Goal: Information Seeking & Learning: Find specific fact

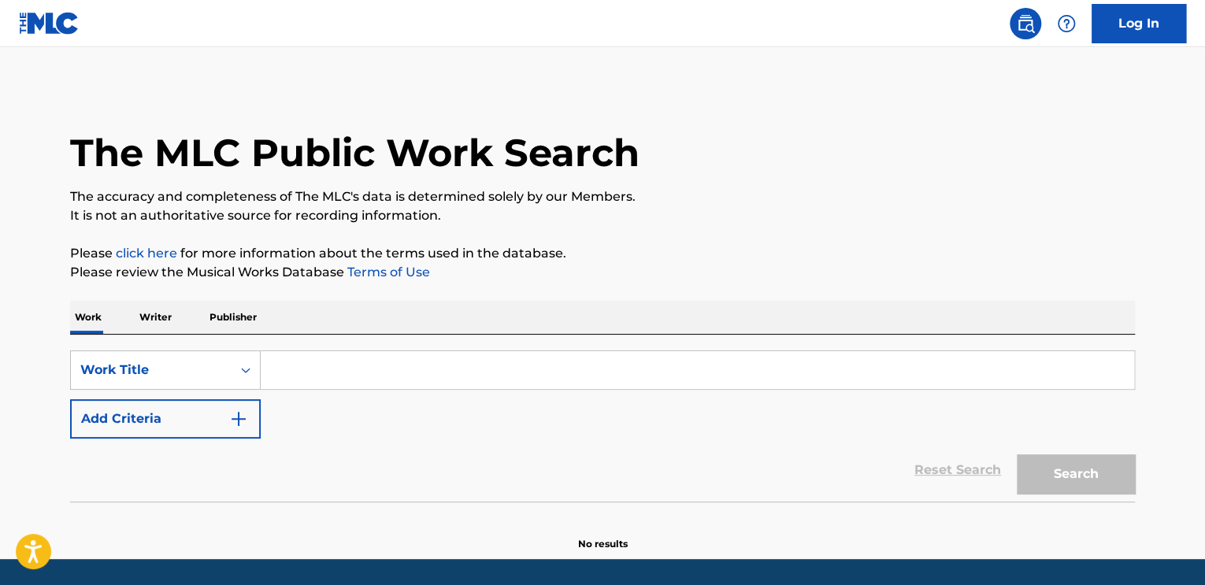
click at [359, 368] on input "Search Form" at bounding box center [697, 370] width 873 height 38
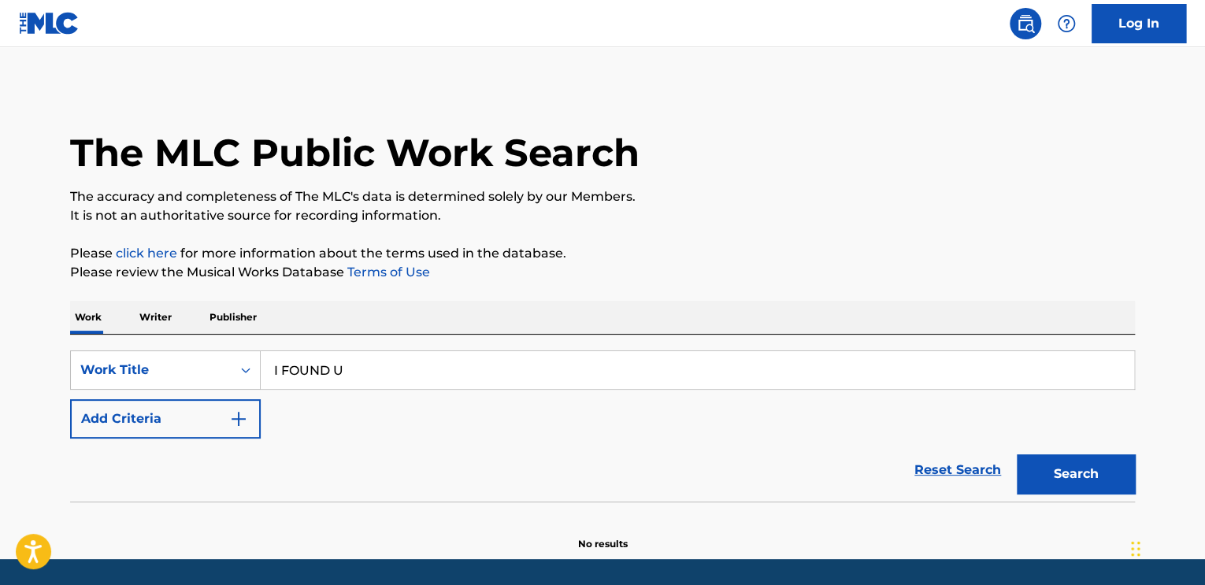
type input "I FOUND U"
drag, startPoint x: 142, startPoint y: 439, endPoint x: 174, endPoint y: 420, distance: 37.8
click at [146, 436] on form "SearchWithCriteriad53eea07-4732-4bd6-a6ab-6339565b9e39 Work Title I FOUND U Add…" at bounding box center [602, 425] width 1064 height 151
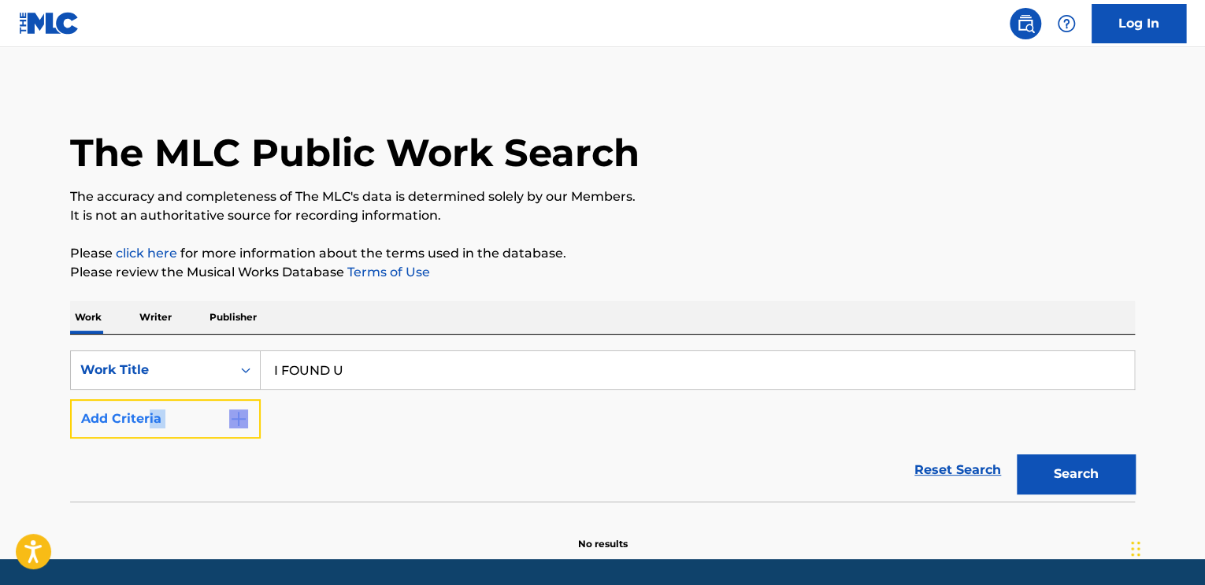
click at [178, 416] on button "Add Criteria" at bounding box center [165, 418] width 191 height 39
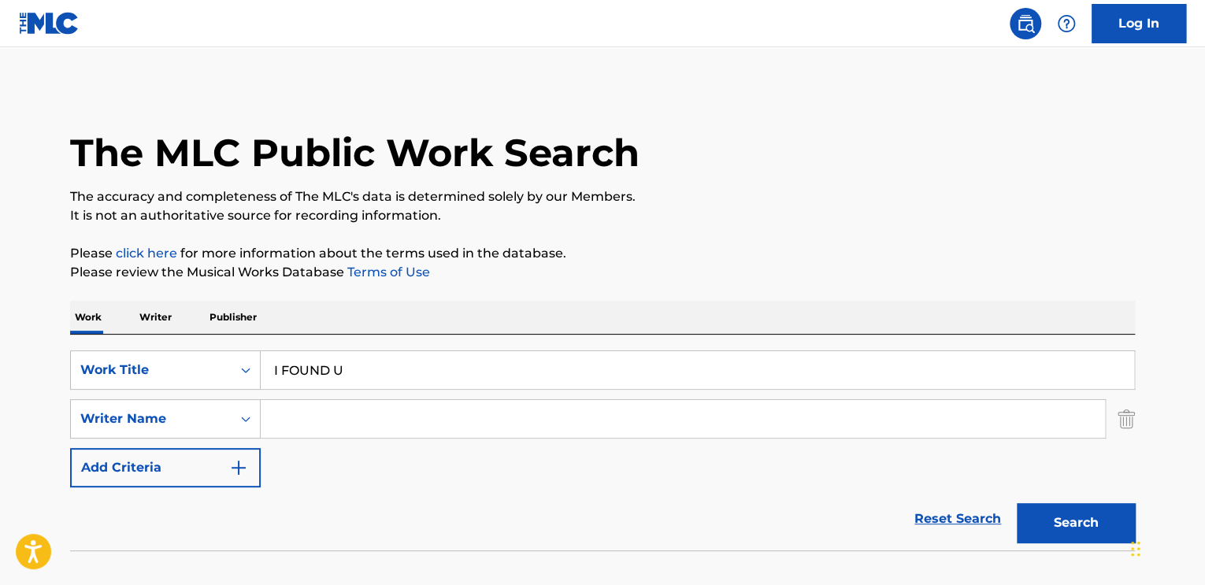
click at [300, 420] on input "Search Form" at bounding box center [683, 419] width 844 height 38
paste input "[PERSON_NAME]"
type input "[PERSON_NAME]"
click at [1115, 535] on button "Search" at bounding box center [1075, 522] width 118 height 39
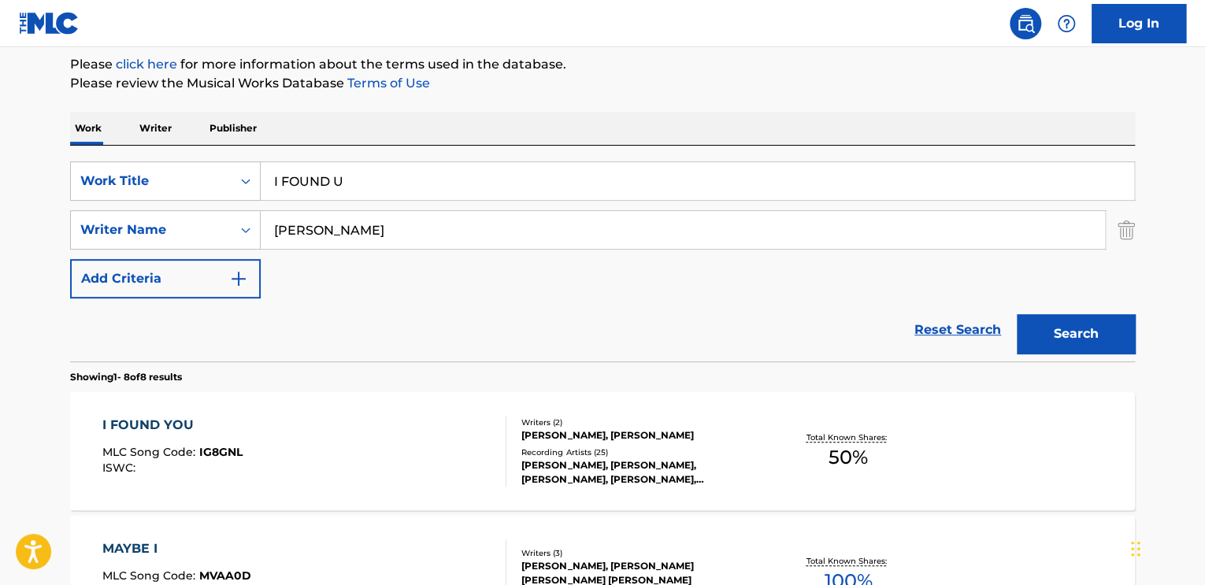
scroll to position [472, 0]
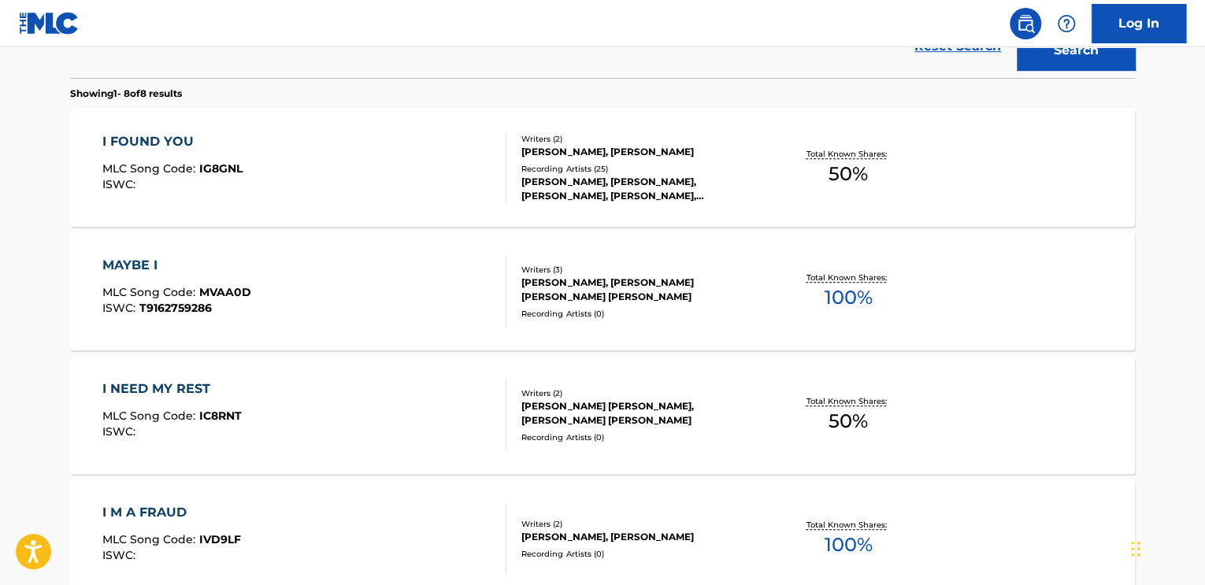
click at [624, 183] on div "[PERSON_NAME], [PERSON_NAME], [PERSON_NAME], [PERSON_NAME], [PERSON_NAME]" at bounding box center [640, 189] width 238 height 28
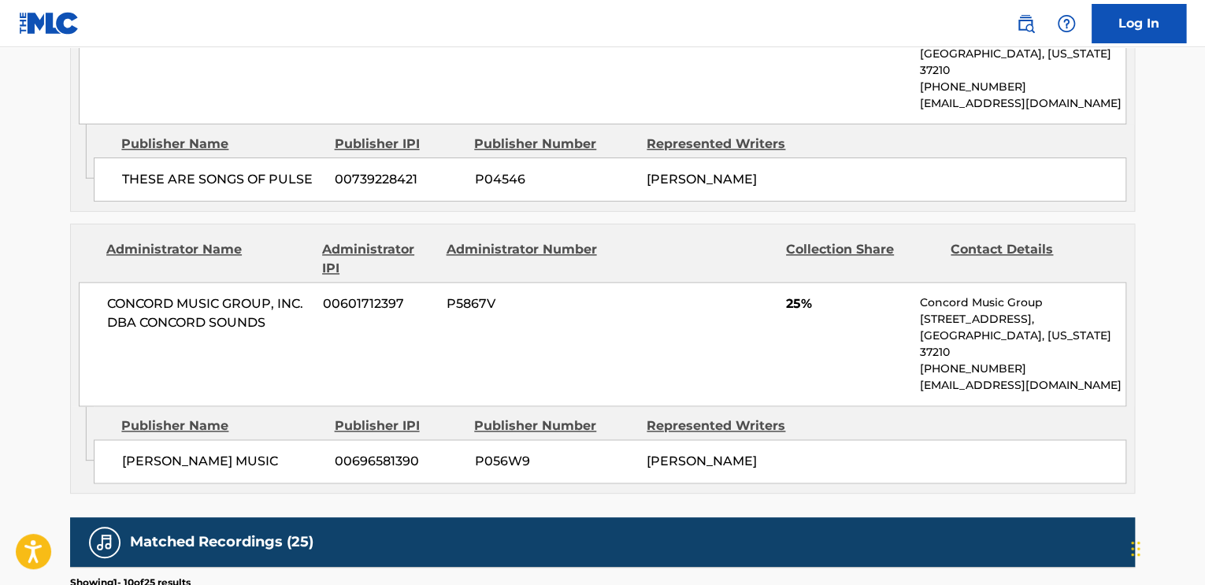
scroll to position [472, 0]
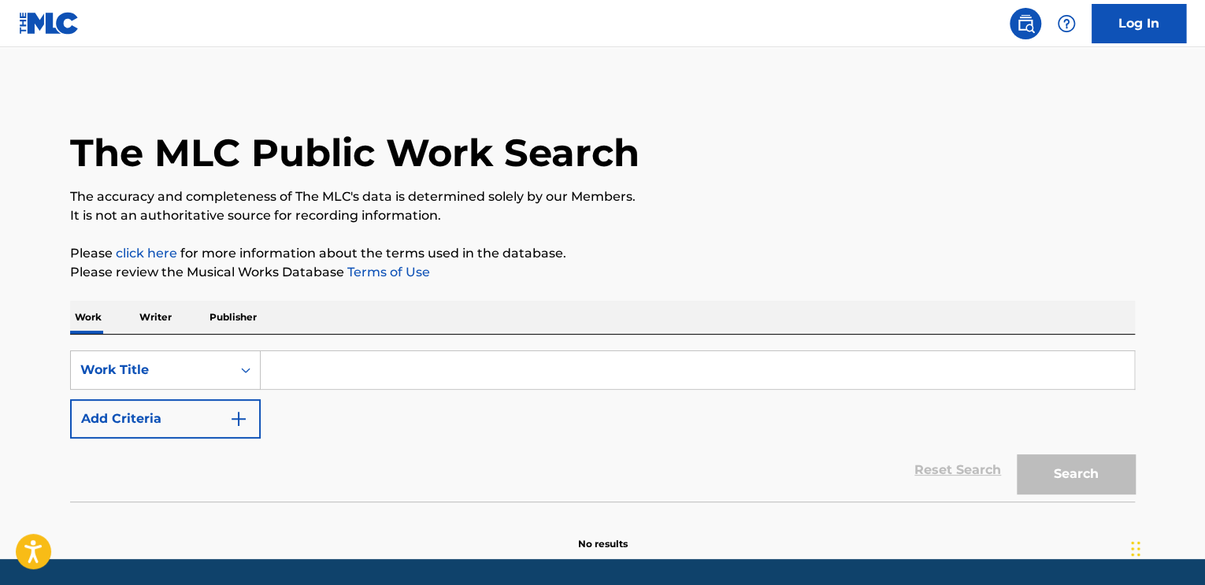
click at [321, 368] on input "Search Form" at bounding box center [697, 370] width 873 height 38
paste input "Backstage Invasion (feat. Milyssa Rose)"
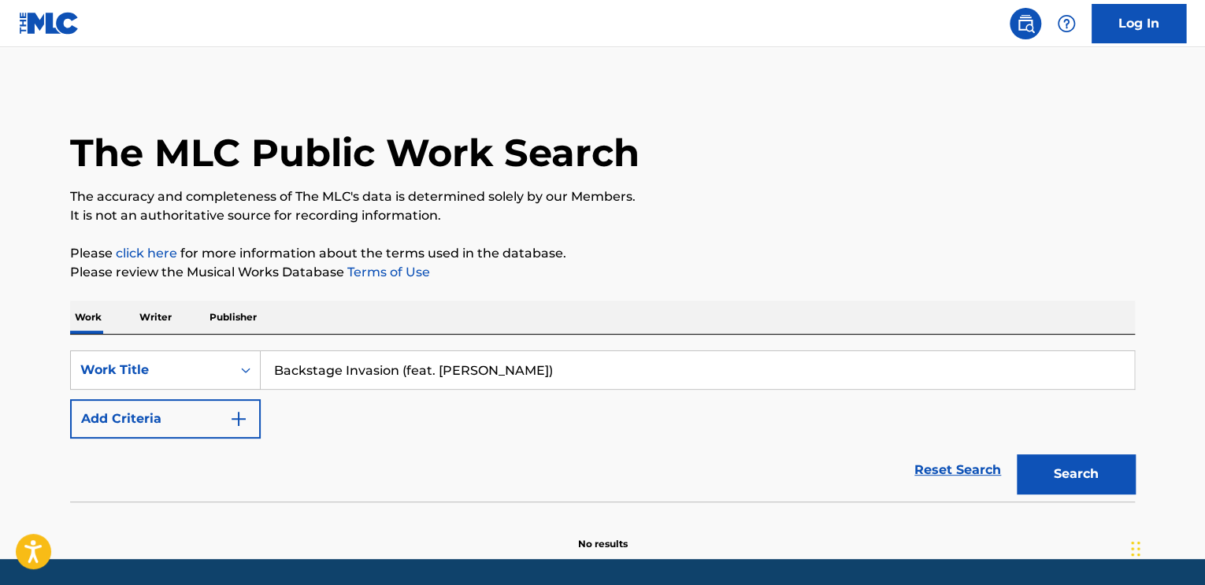
drag, startPoint x: 542, startPoint y: 367, endPoint x: 397, endPoint y: 368, distance: 145.7
click at [397, 368] on input "Backstage Invasion (feat. Milyssa Rose)" at bounding box center [697, 370] width 873 height 38
type input "Backstage Invasion"
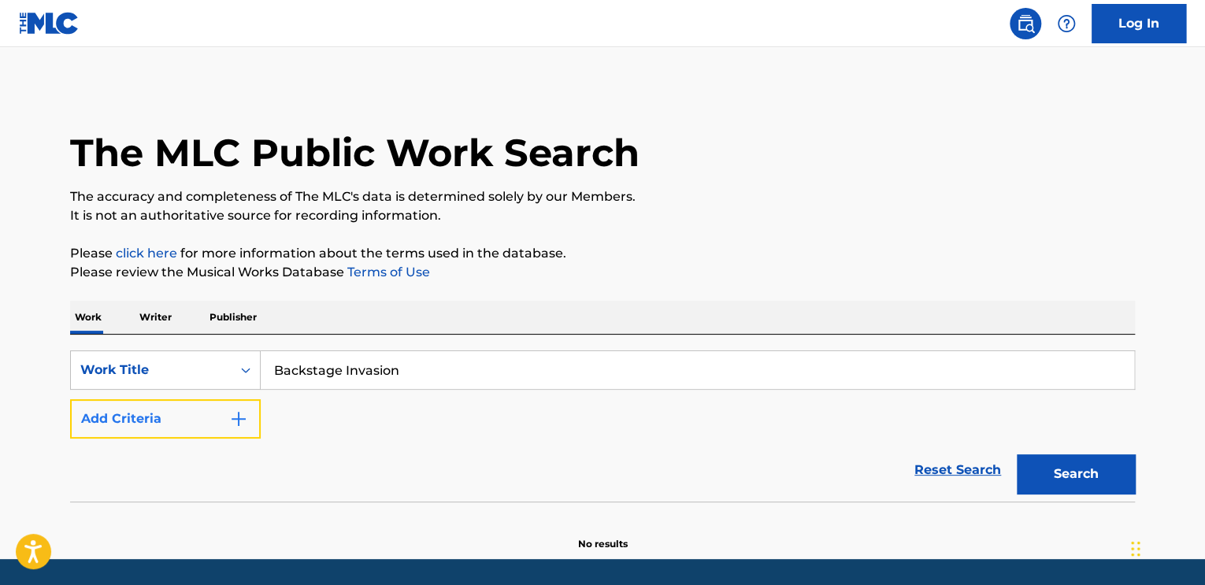
click at [150, 430] on button "Add Criteria" at bounding box center [165, 418] width 191 height 39
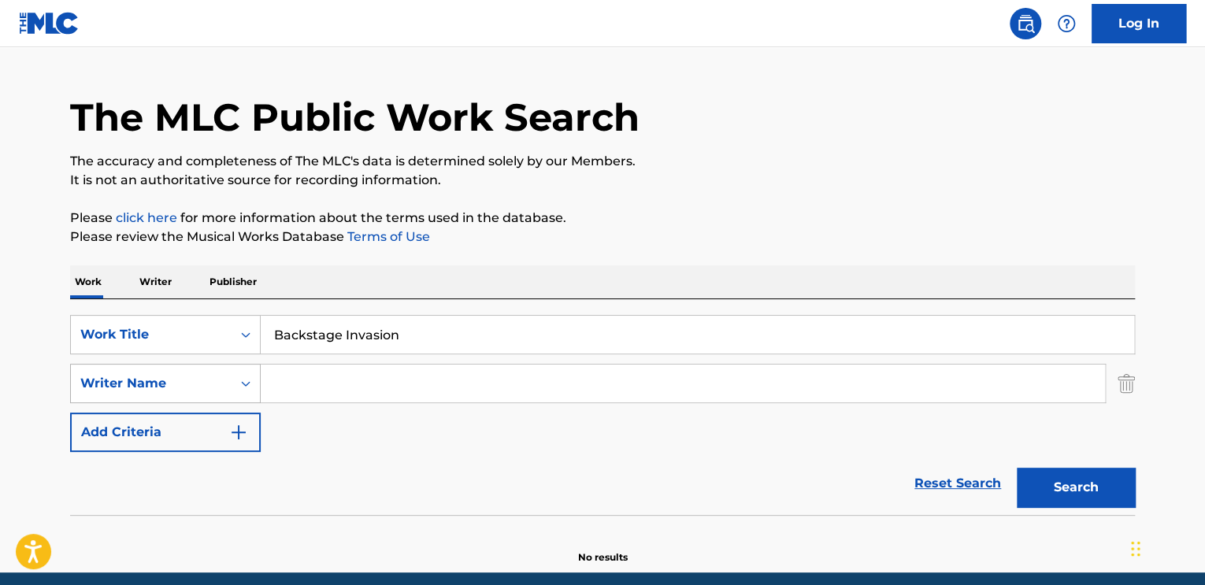
click at [250, 403] on div "Writer Name" at bounding box center [165, 383] width 191 height 39
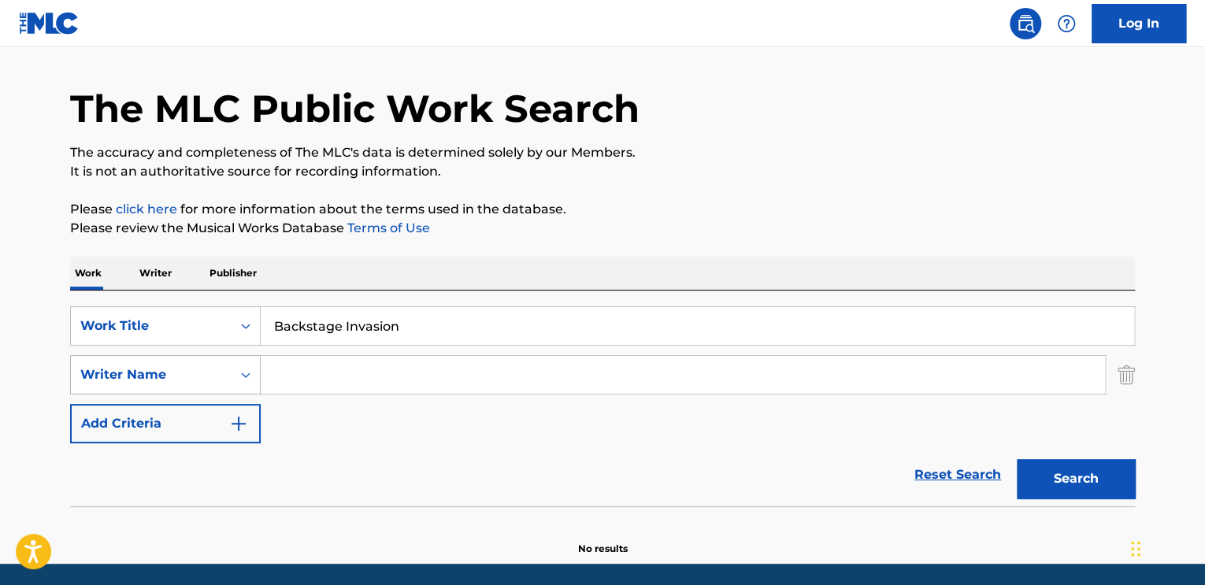
scroll to position [50, 0]
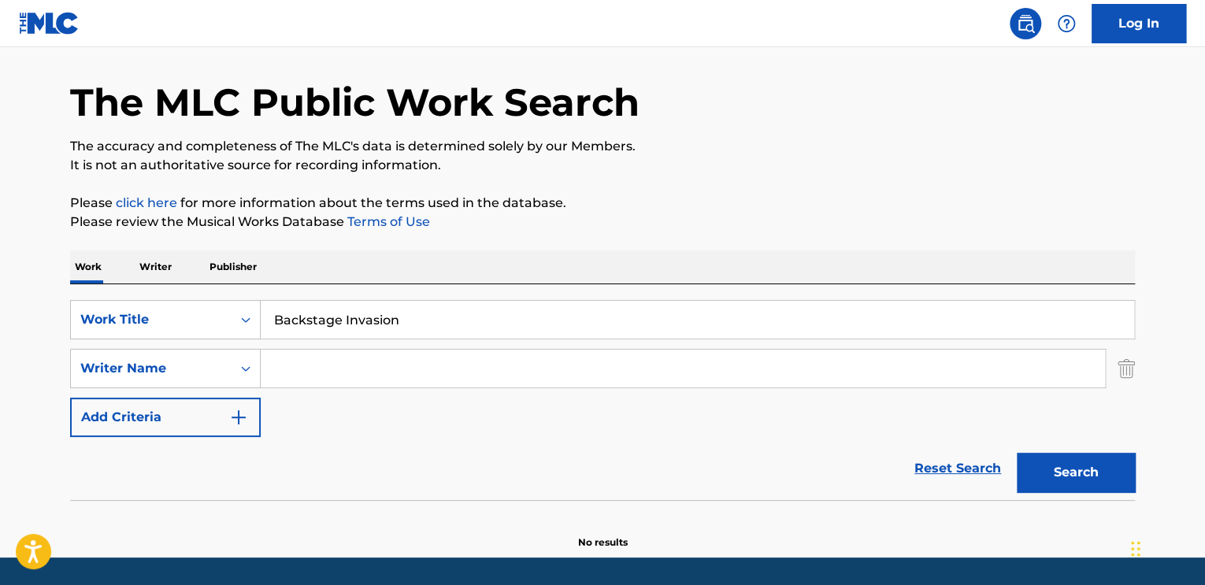
click at [312, 388] on div "SearchWithCriteriab74b941a-497a-44b6-a1fb-c8c88857ec49 Work Title Backstage Inv…" at bounding box center [602, 368] width 1064 height 137
click at [327, 362] on input "Search Form" at bounding box center [683, 369] width 844 height 38
click at [368, 373] on input "Search Form" at bounding box center [683, 369] width 844 height 38
paste input "Rosenson"
type input "Rosenson"
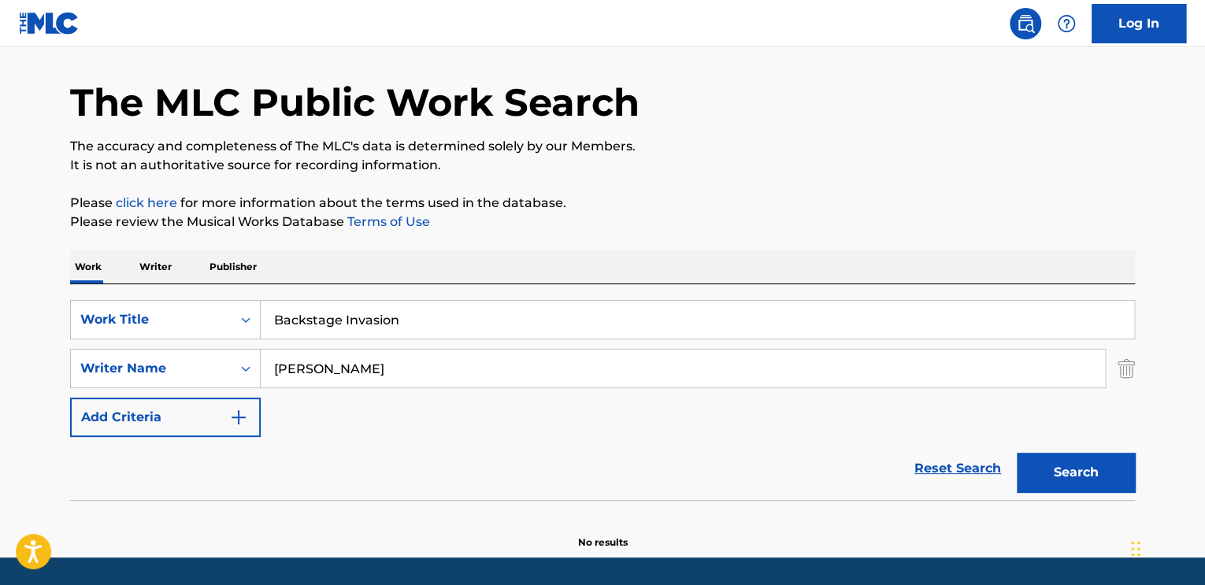
click at [1016, 453] on button "Search" at bounding box center [1075, 472] width 118 height 39
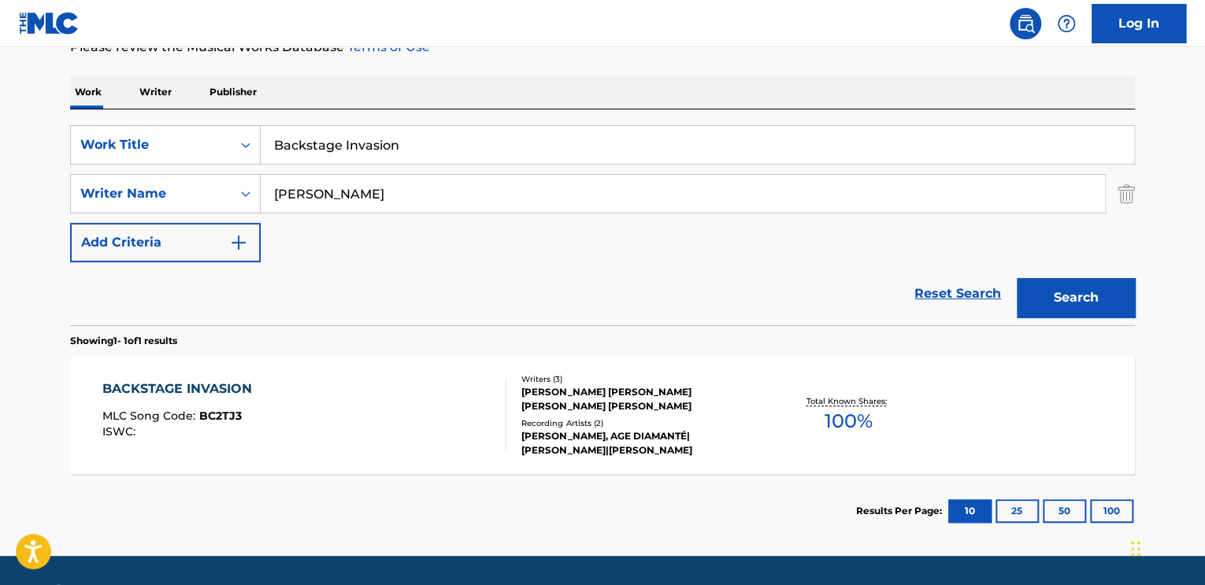
scroll to position [271, 0]
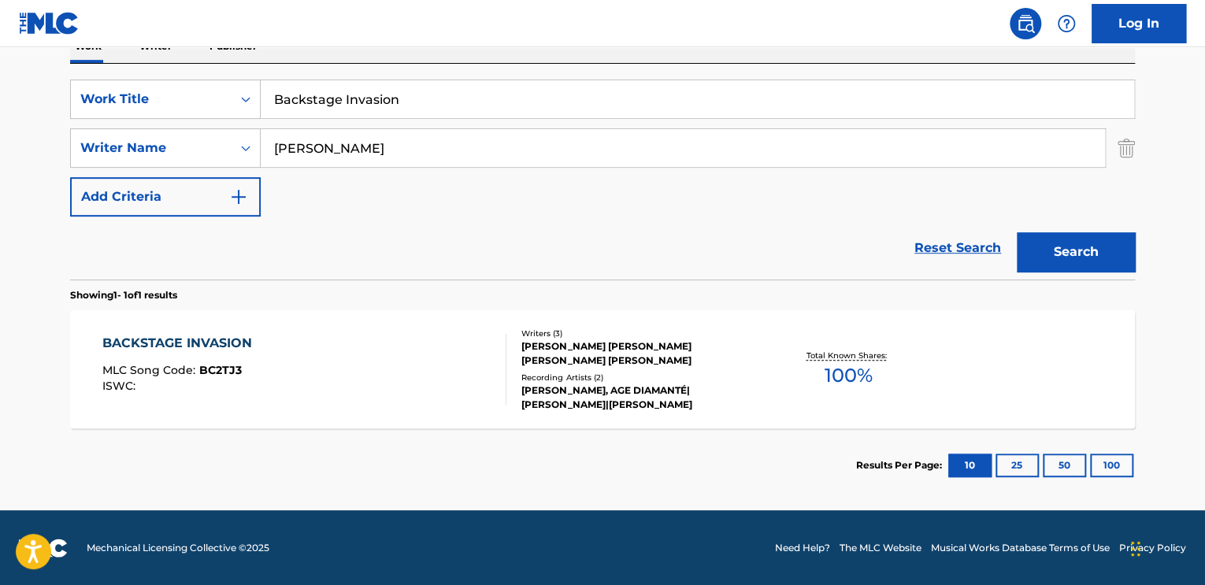
click at [666, 365] on div "ADRIAN TARAS OLESNYCKYJ, MASSIMO GUZZO, MELISSA ANN ROSENSON" at bounding box center [640, 353] width 238 height 28
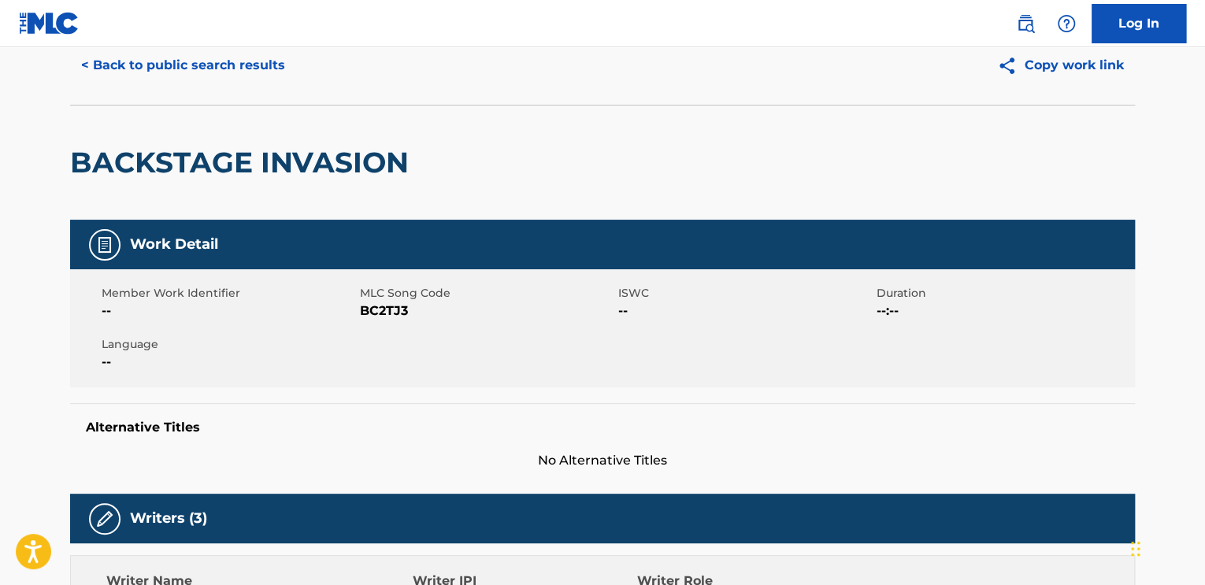
scroll to position [41, 0]
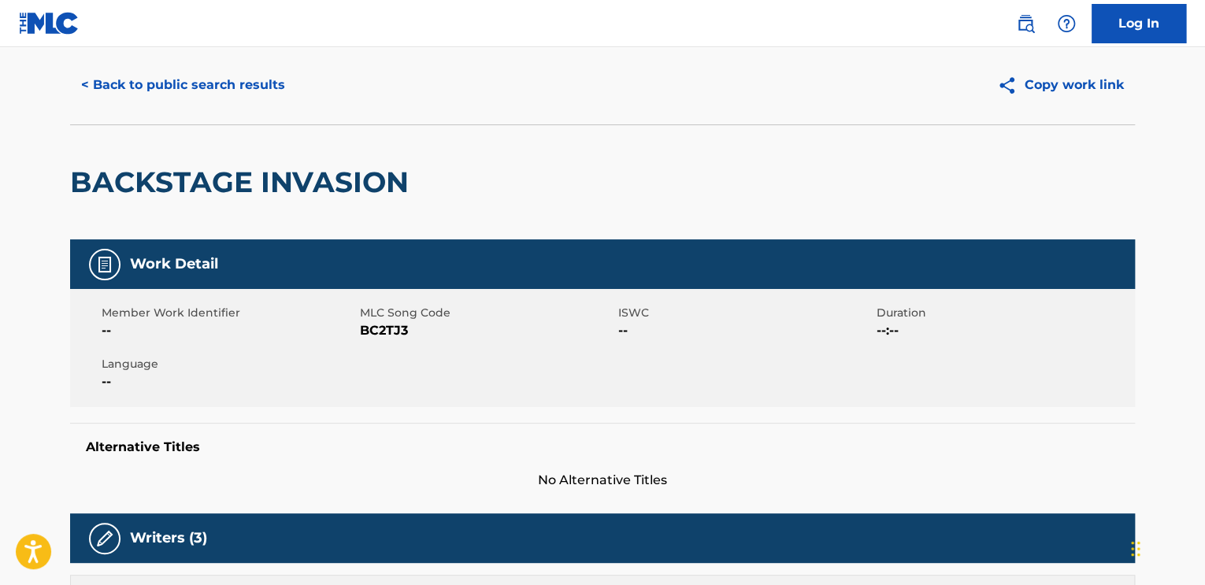
click at [246, 197] on h2 "BACKSTAGE INVASION" at bounding box center [243, 182] width 346 height 35
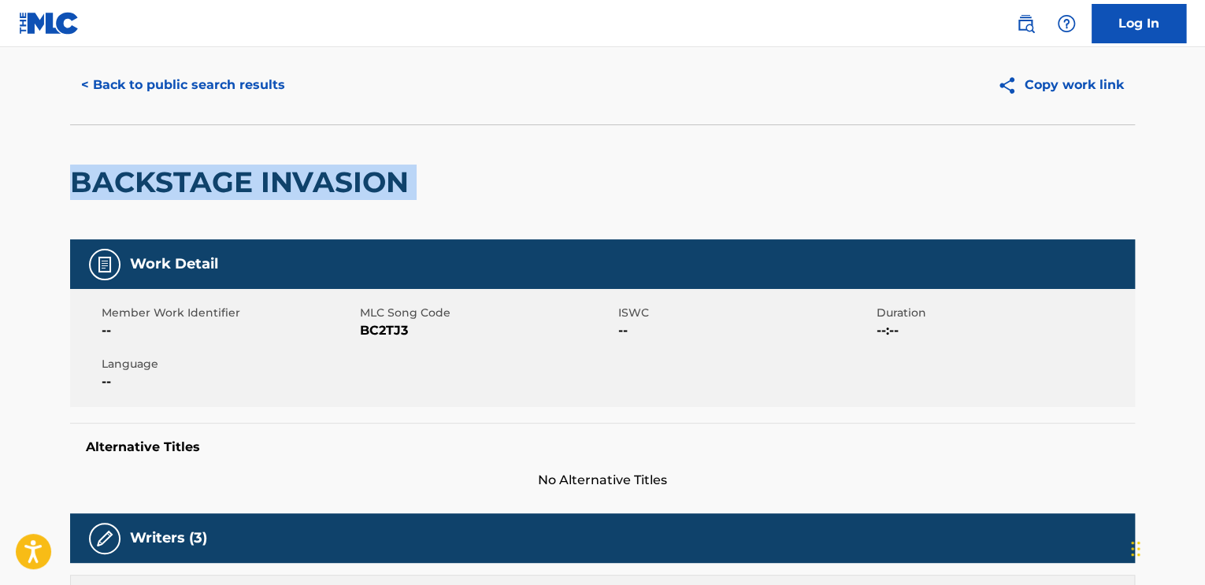
click at [246, 197] on h2 "BACKSTAGE INVASION" at bounding box center [243, 182] width 346 height 35
copy div "BACKSTAGE INVASION"
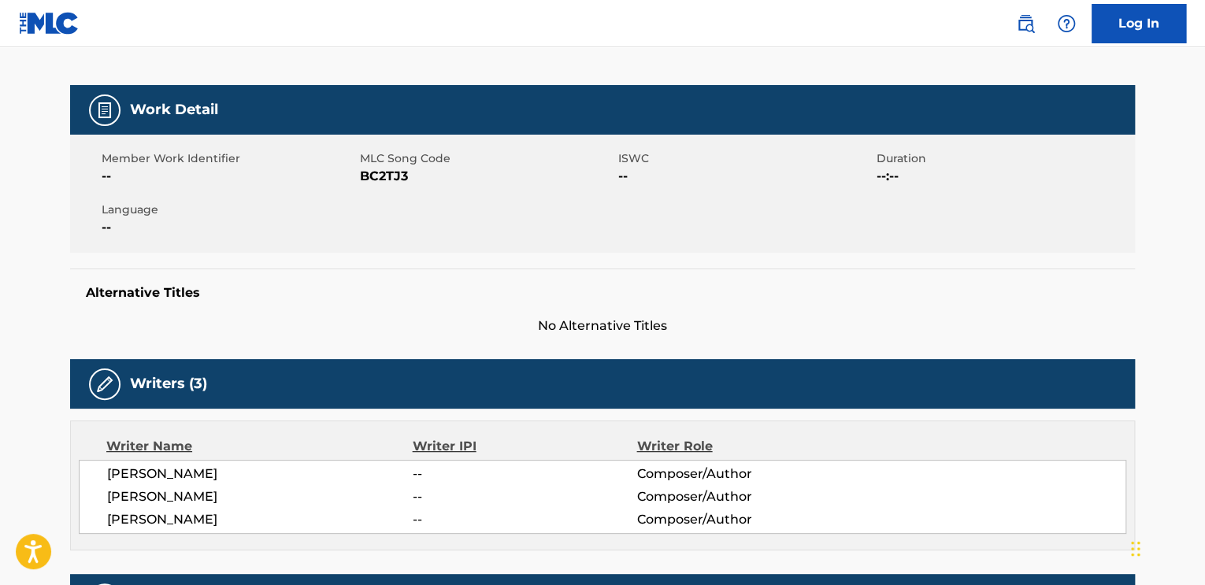
scroll to position [315, 0]
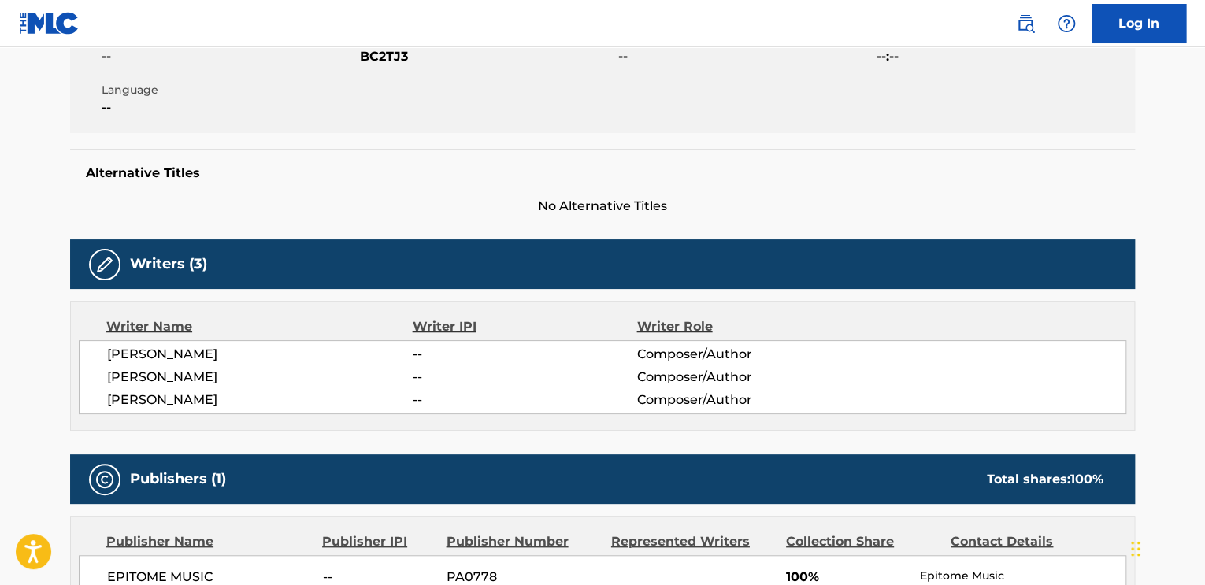
click at [186, 395] on span "MELISSA ANN ROSENSON" at bounding box center [259, 400] width 305 height 19
copy div "MELISSA ANN ROSENSON"
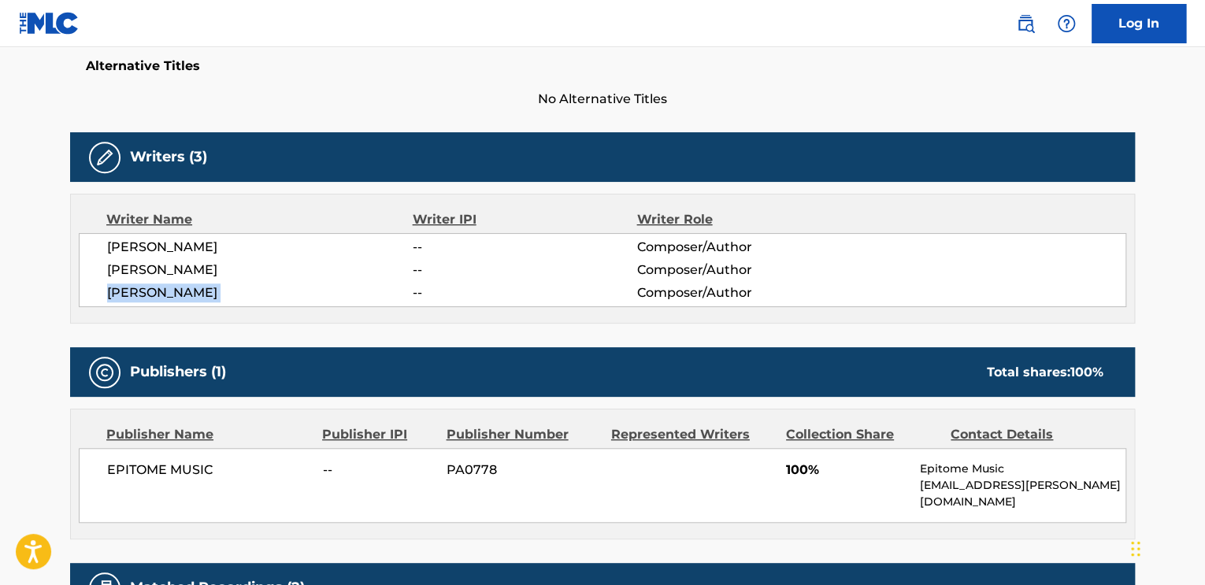
scroll to position [277, 0]
